Goal: Task Accomplishment & Management: Manage account settings

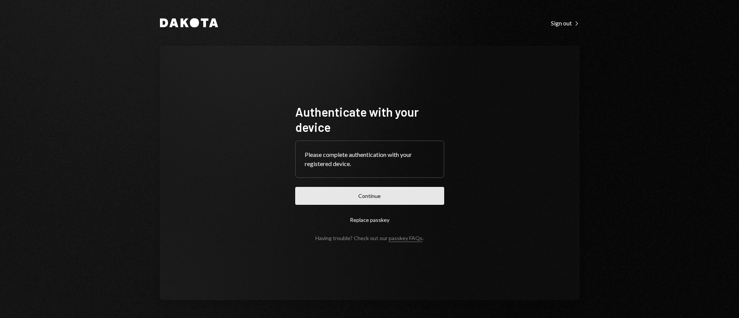
click at [403, 195] on button "Continue" at bounding box center [369, 196] width 149 height 18
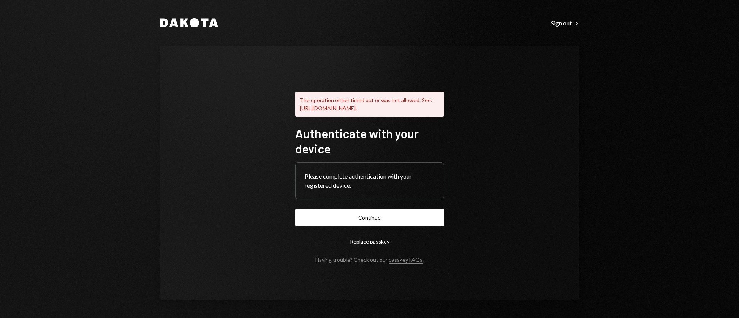
click at [423, 179] on div "Please complete authentication with your registered device." at bounding box center [370, 181] width 130 height 18
click at [385, 223] on button "Continue" at bounding box center [369, 218] width 149 height 18
click at [368, 248] on button "Replace passkey" at bounding box center [369, 242] width 149 height 18
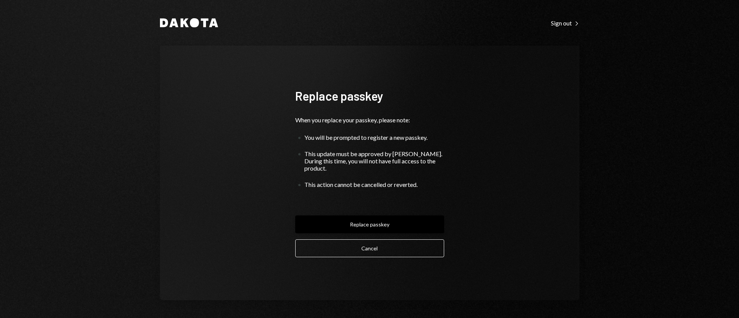
click at [374, 222] on button "Replace passkey" at bounding box center [369, 225] width 149 height 18
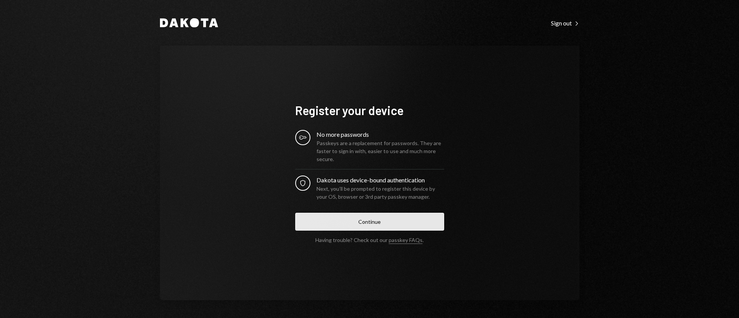
click at [384, 216] on button "Continue" at bounding box center [369, 222] width 149 height 18
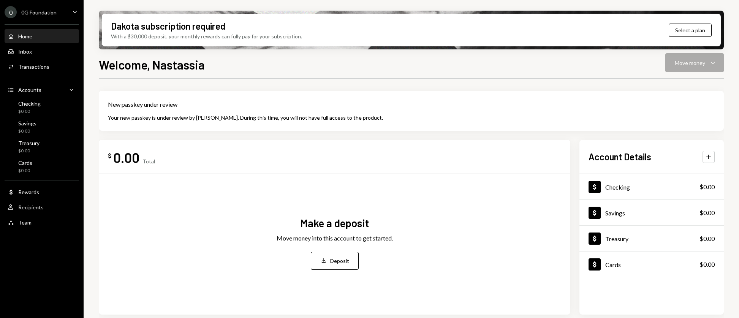
click at [696, 70] on div "Welcome, Nastassia Move money Caret Down" at bounding box center [411, 64] width 625 height 17
click at [48, 104] on div "Checking $0.00" at bounding box center [42, 107] width 68 height 14
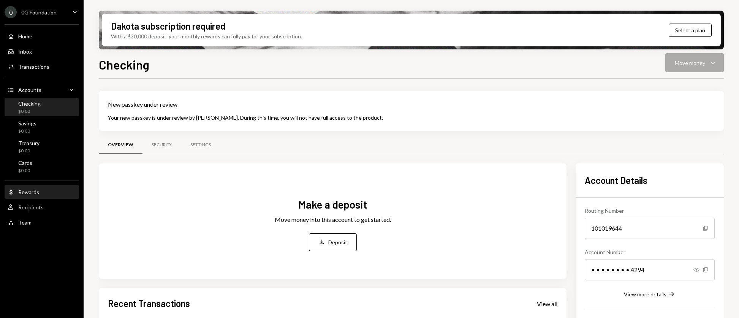
click at [49, 195] on div "Dollar Rewards" at bounding box center [42, 192] width 68 height 7
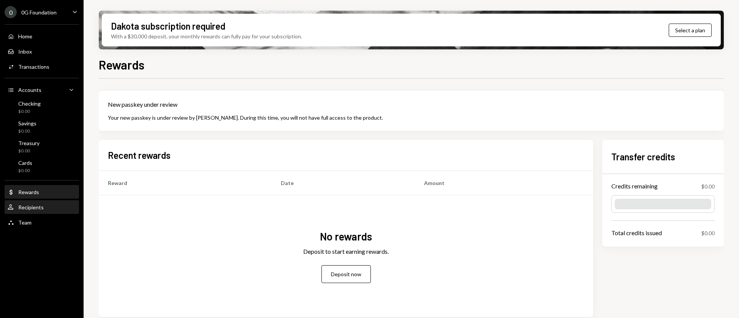
click at [45, 204] on div "User Recipients" at bounding box center [42, 207] width 68 height 7
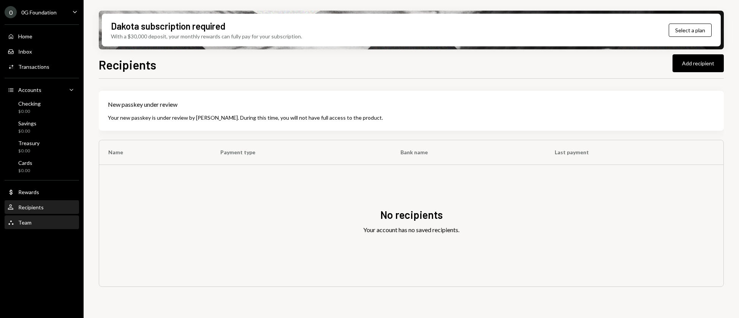
click at [40, 227] on div "Team Team" at bounding box center [42, 222] width 68 height 13
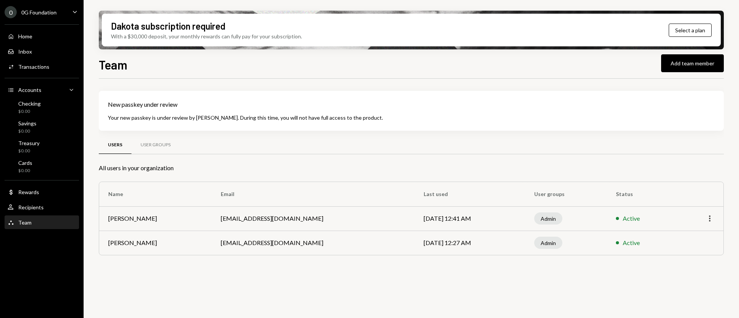
click at [708, 217] on icon "More" at bounding box center [710, 218] width 9 height 9
click at [322, 231] on td "[EMAIL_ADDRESS][DOMAIN_NAME]" at bounding box center [313, 243] width 203 height 24
drag, startPoint x: 284, startPoint y: 222, endPoint x: 223, endPoint y: 224, distance: 61.2
click at [223, 224] on td "[EMAIL_ADDRESS][DOMAIN_NAME]" at bounding box center [313, 218] width 203 height 24
copy td "[EMAIL_ADDRESS][DOMAIN_NAME]"
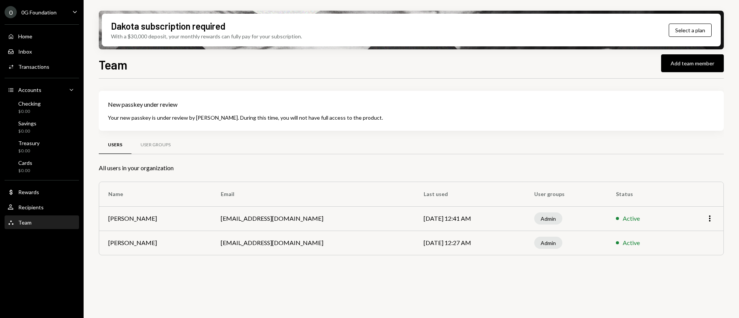
click at [62, 7] on div "0 0G Foundation Caret Down" at bounding box center [42, 12] width 84 height 12
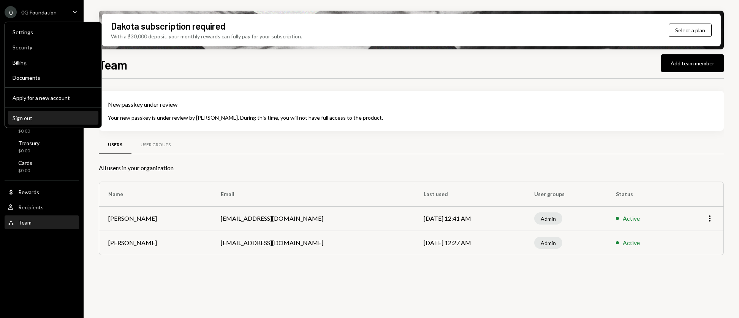
click at [33, 122] on button "Sign out" at bounding box center [53, 118] width 90 height 14
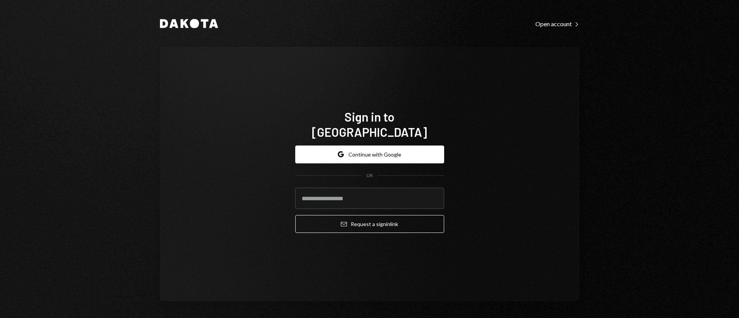
click at [383, 100] on div "Sign in to [GEOGRAPHIC_DATA] Google Continue with Google OR Email Request a sig…" at bounding box center [369, 174] width 167 height 191
click at [352, 198] on input "email" at bounding box center [369, 198] width 149 height 21
paste input "**********"
type input "**********"
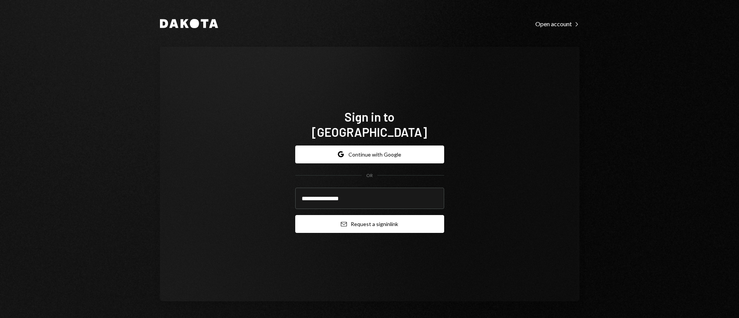
drag, startPoint x: 505, startPoint y: 211, endPoint x: 411, endPoint y: 223, distance: 95.4
click at [501, 212] on div "**********" at bounding box center [370, 174] width 420 height 255
click at [409, 222] on button "Email Request a sign in link" at bounding box center [369, 224] width 149 height 18
